Goal: Information Seeking & Learning: Check status

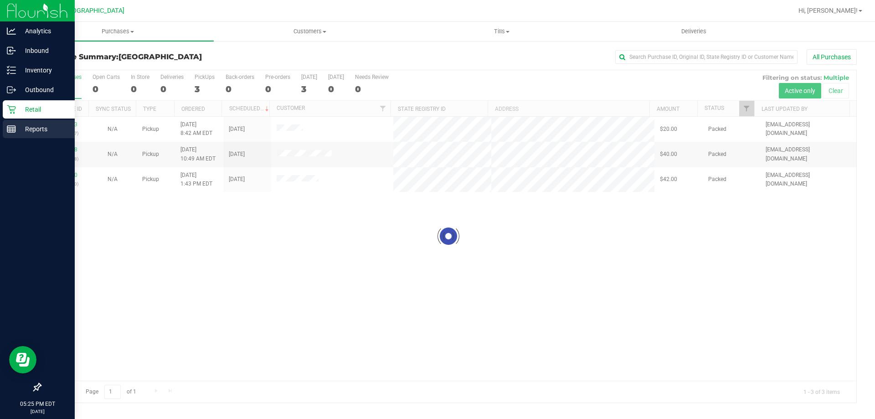
click at [10, 128] on icon at bounding box center [11, 128] width 9 height 9
click at [16, 125] on p "Reports" at bounding box center [43, 128] width 55 height 11
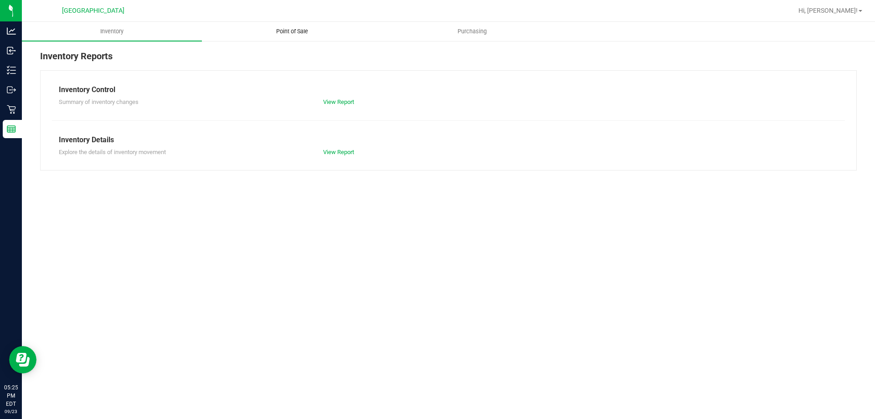
click at [282, 30] on span "Point of Sale" at bounding box center [292, 31] width 56 height 8
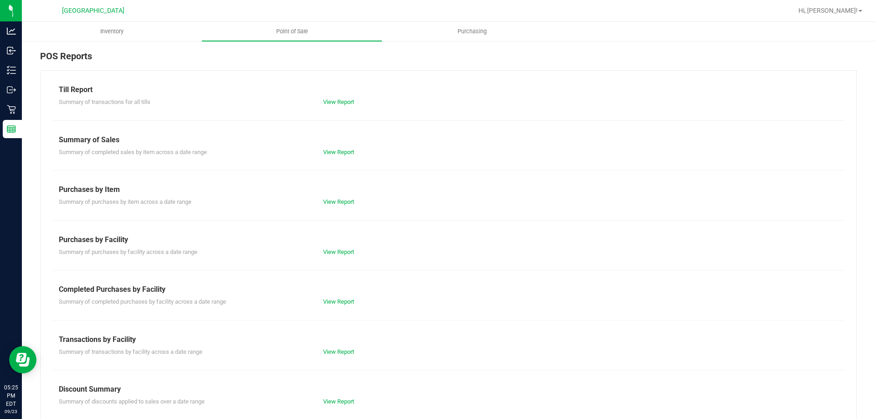
click at [316, 300] on div "View Report" at bounding box center [382, 301] width 132 height 9
click at [319, 298] on div "View Report" at bounding box center [382, 301] width 132 height 9
click at [323, 301] on link "View Report" at bounding box center [338, 301] width 31 height 7
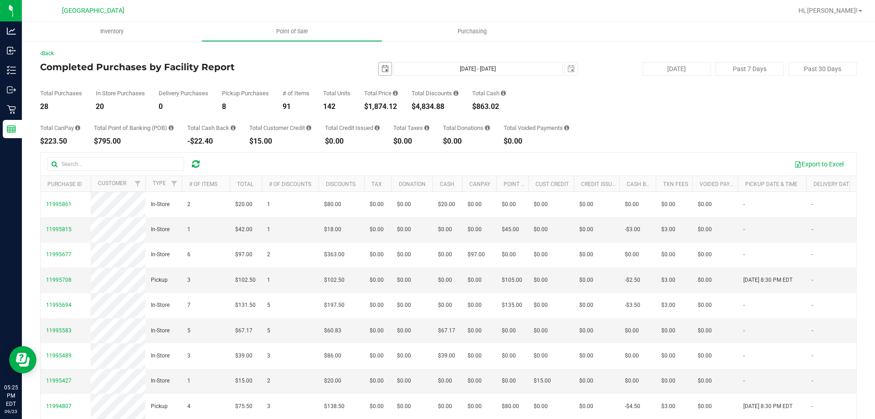
click at [381, 70] on span "select" at bounding box center [384, 68] width 7 height 7
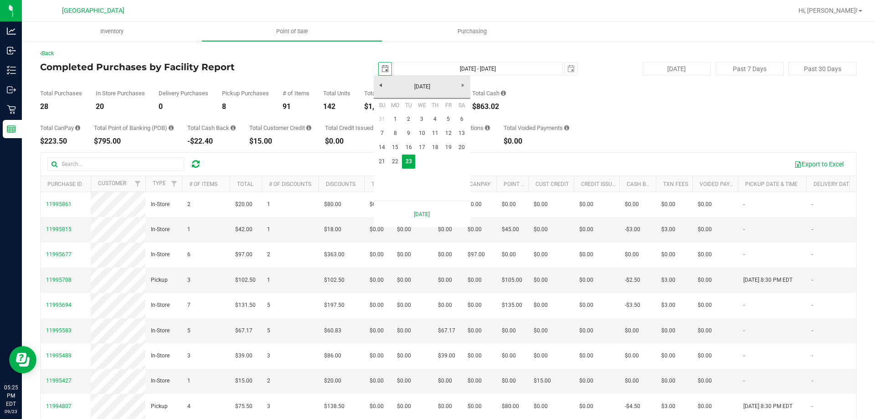
scroll to position [0, 23]
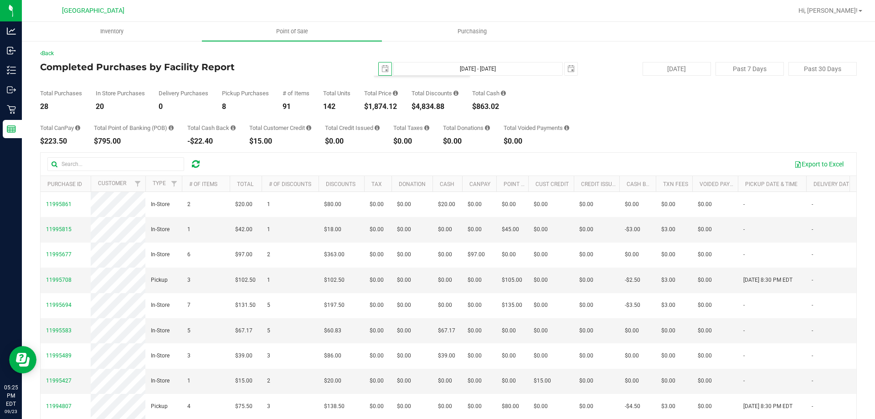
click at [594, 140] on div "Total CanPay $223.50 Total Point of Banking (POB) $795.00 Total Cash Back -$22.…" at bounding box center [448, 127] width 816 height 35
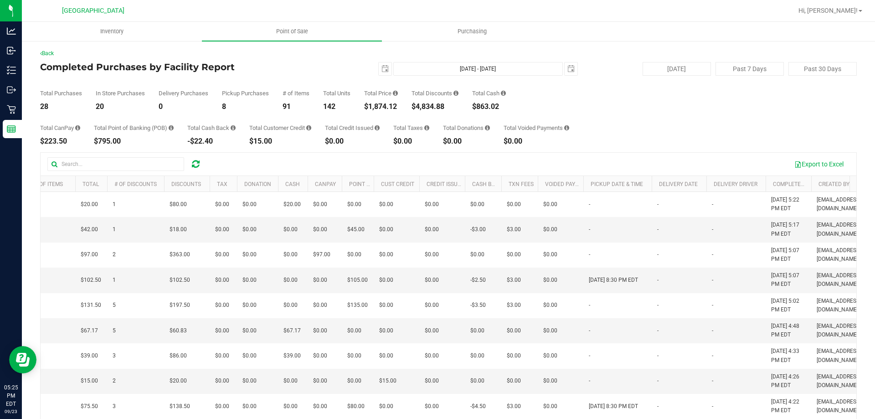
scroll to position [0, 501]
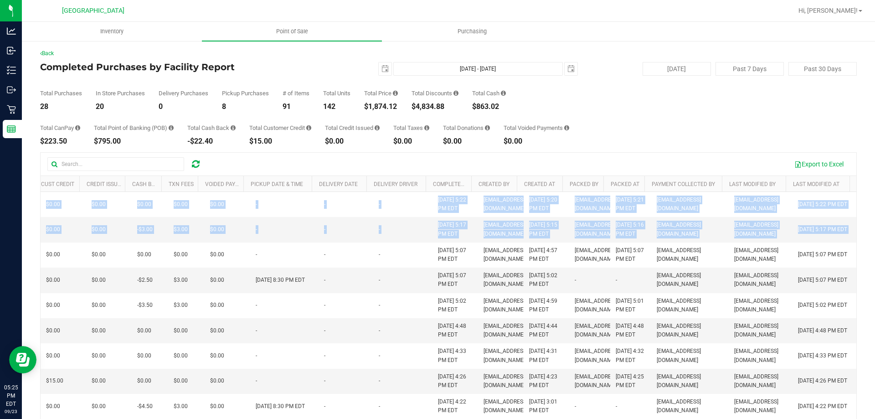
drag, startPoint x: 595, startPoint y: 305, endPoint x: 874, endPoint y: 307, distance: 279.2
click at [874, 307] on div "Inventory Point of Sale Purchasing Back Completed Purchases by Facility Report …" at bounding box center [448, 220] width 853 height 397
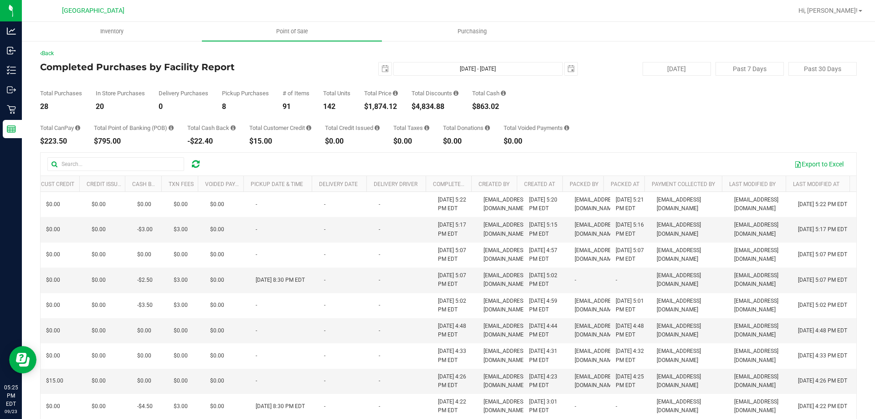
click at [726, 147] on div "Back Completed Purchases by Facility Report [DATE] [DATE] - [DATE] [DATE] [DATE…" at bounding box center [448, 263] width 816 height 429
click at [746, 185] on link "Last Modified By" at bounding box center [752, 184] width 46 height 6
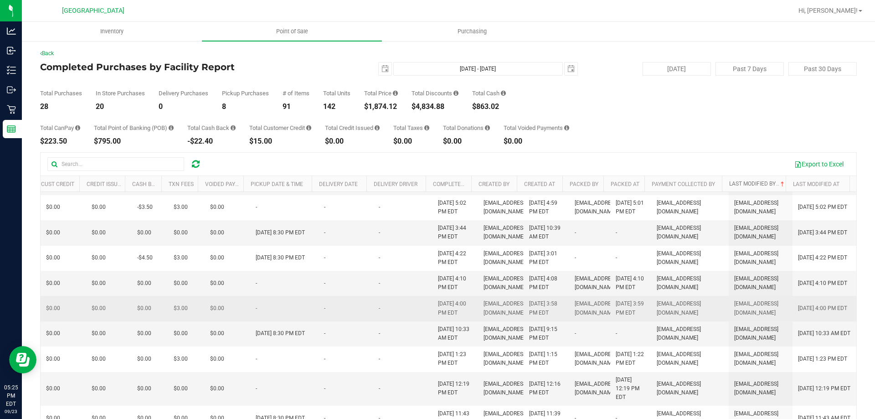
scroll to position [592, 501]
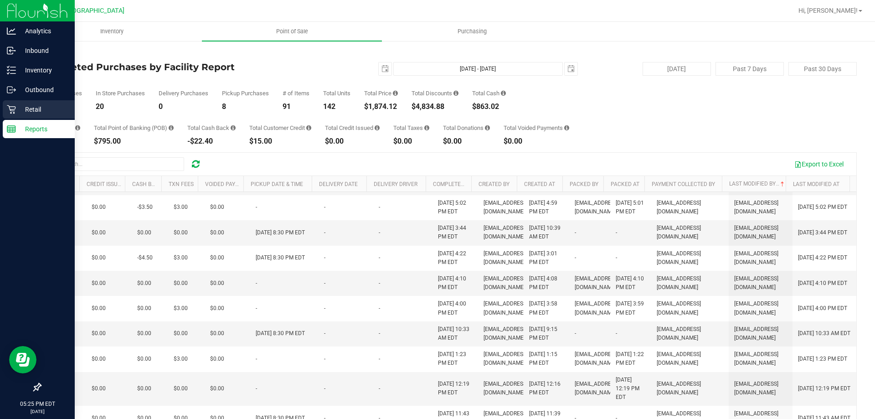
click at [6, 112] on div "Retail" at bounding box center [39, 109] width 72 height 18
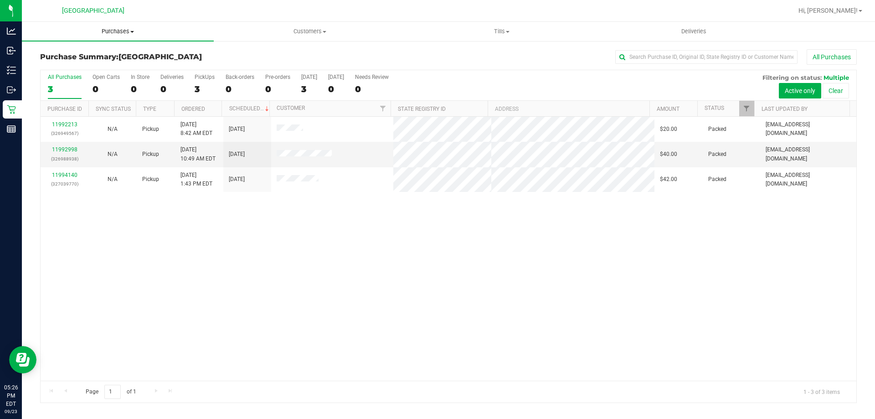
click at [126, 31] on span "Purchases" at bounding box center [118, 31] width 192 height 8
click at [96, 75] on li "All purchases" at bounding box center [118, 77] width 192 height 11
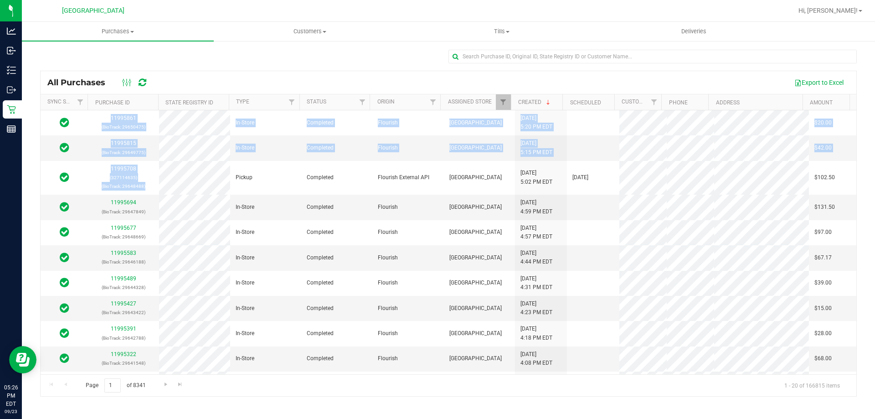
click at [874, 247] on div "All Purchases Export to Excel Sync Status Purchase ID State Registry ID Type St…" at bounding box center [448, 222] width 853 height 365
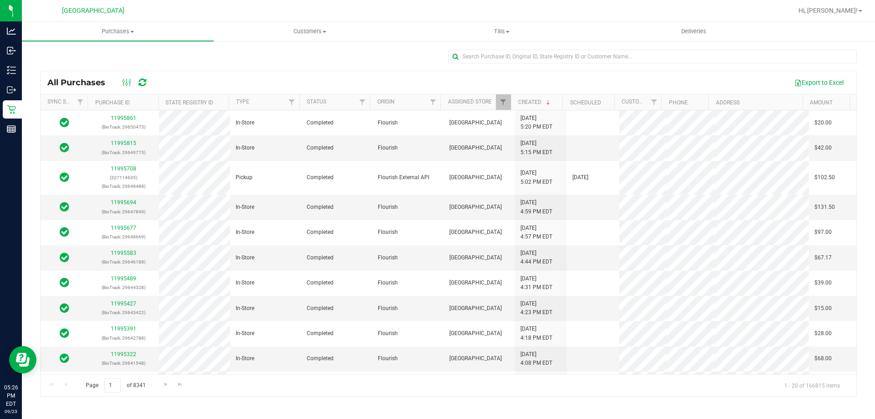
click at [741, 74] on div "All Purchases Export to Excel" at bounding box center [448, 82] width 815 height 23
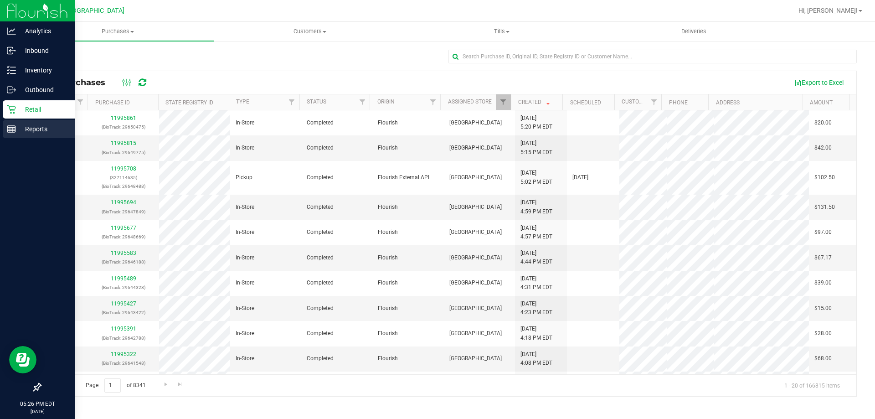
click at [33, 126] on p "Reports" at bounding box center [43, 128] width 55 height 11
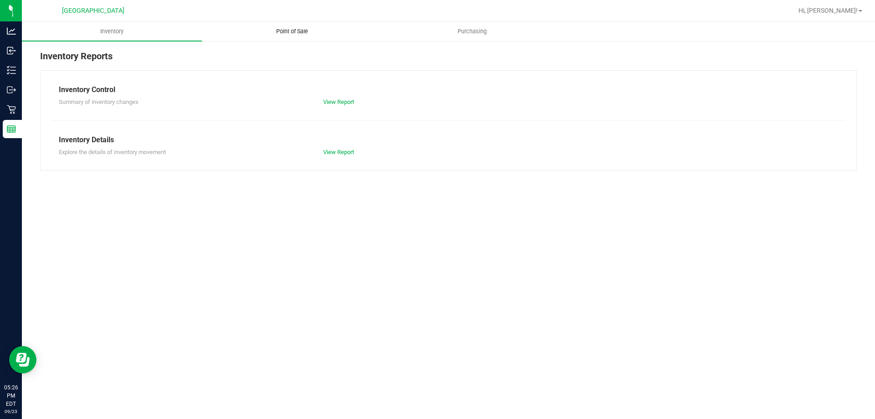
click at [291, 36] on uib-tab-heading "Point of Sale" at bounding box center [291, 31] width 179 height 18
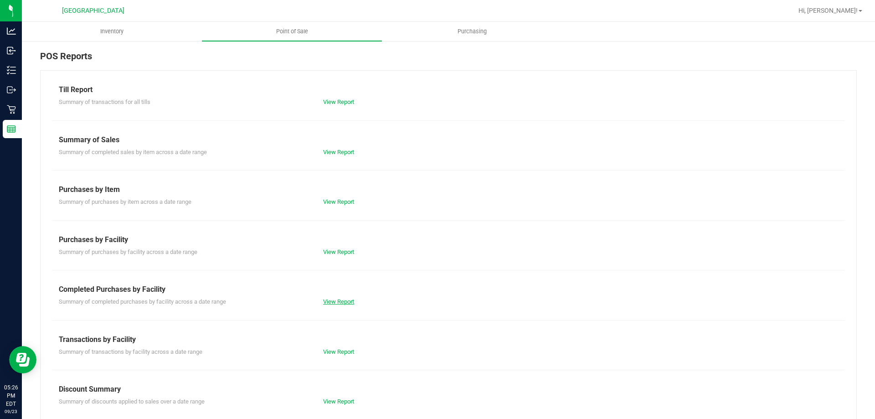
click at [345, 303] on link "View Report" at bounding box center [338, 301] width 31 height 7
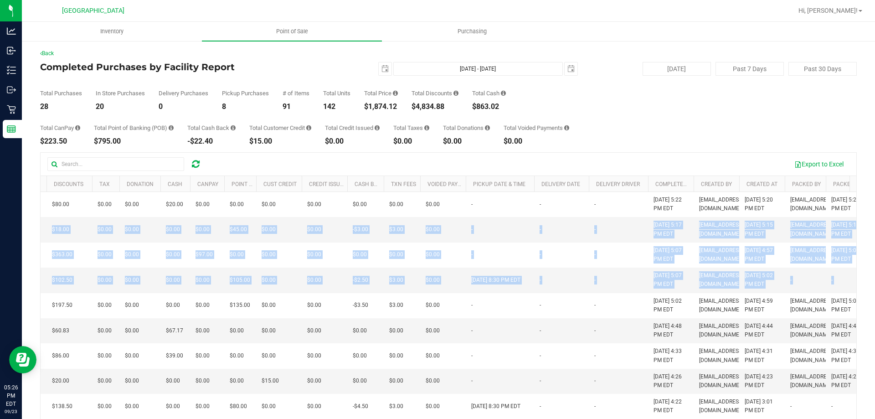
scroll to position [0, 501]
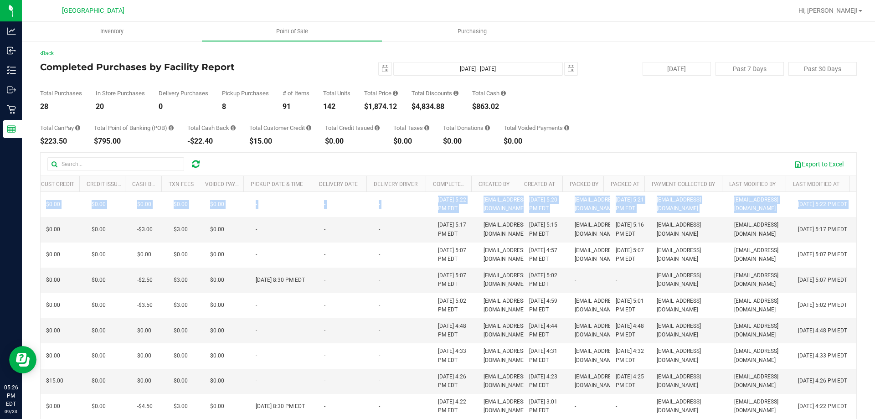
drag, startPoint x: 148, startPoint y: 226, endPoint x: 874, endPoint y: 304, distance: 730.3
click at [874, 304] on div "Inventory Point of Sale Purchasing Back Completed Purchases by Facility Report …" at bounding box center [448, 220] width 853 height 397
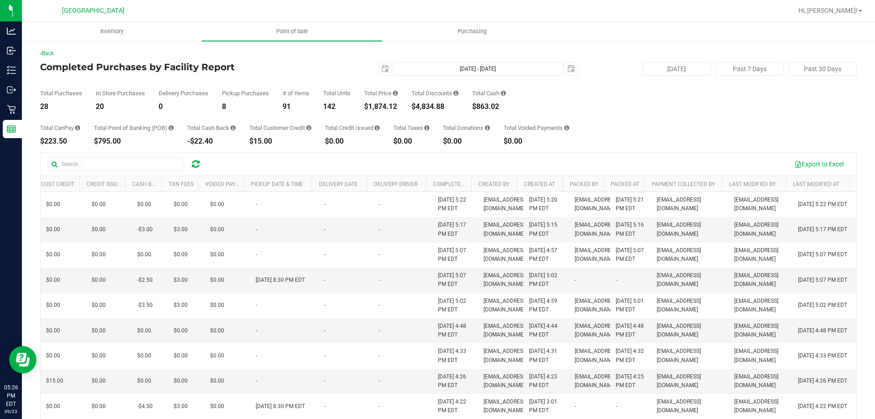
click at [698, 136] on div "Total CanPay $223.50 Total Point of Banking (POB) $795.00 Total Cash Back -$22.…" at bounding box center [448, 127] width 816 height 35
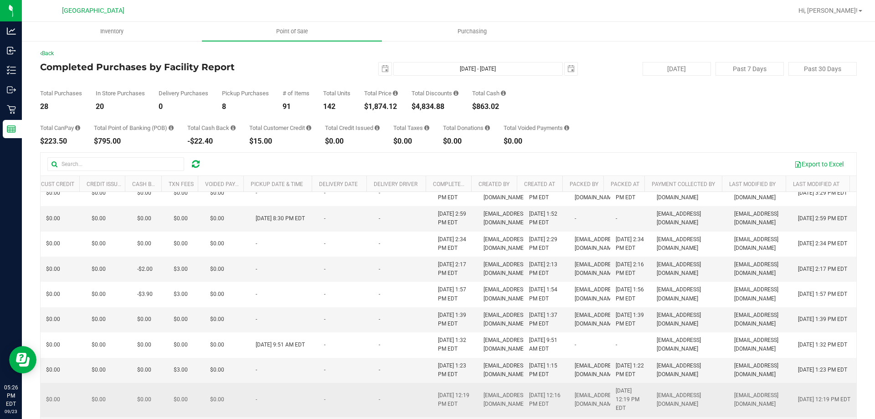
scroll to position [592, 501]
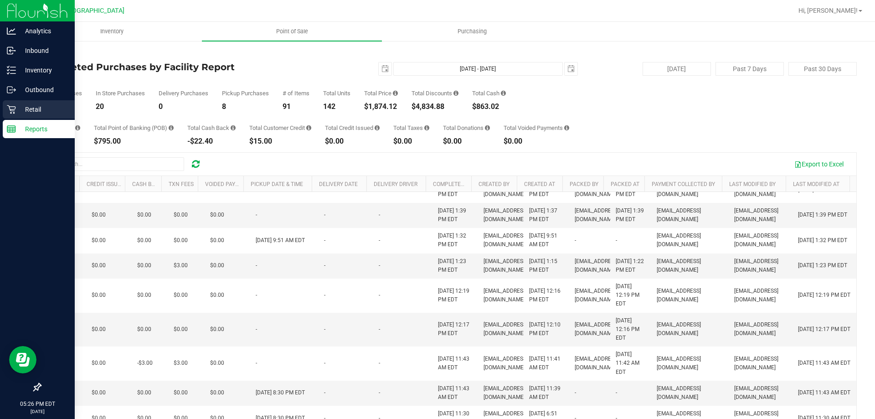
click at [1, 106] on link "Retail" at bounding box center [37, 110] width 75 height 20
